Goal: Complete application form

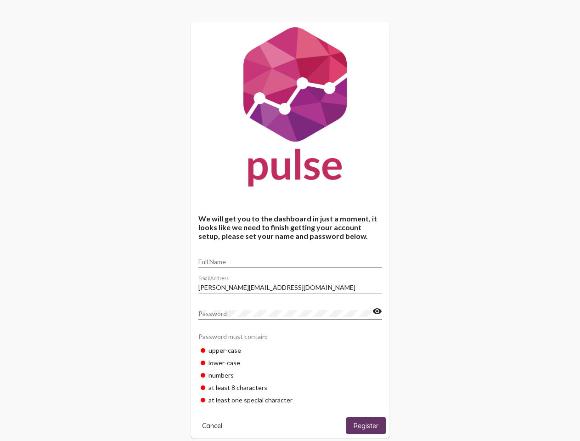
click at [290, 259] on input "Full Name" at bounding box center [291, 261] width 184 height 7
click at [290, 285] on input "[PERSON_NAME][EMAIL_ADDRESS][DOMAIN_NAME]" at bounding box center [291, 287] width 184 height 7
click at [377, 312] on mat-icon "visibility" at bounding box center [378, 311] width 10 height 11
click at [212, 426] on span "Cancel" at bounding box center [212, 426] width 20 height 8
click at [366, 426] on html "We will get you to the dashboard in just a moment, it looks like we need to fin…" at bounding box center [290, 352] width 580 height 704
